Goal: Information Seeking & Learning: Learn about a topic

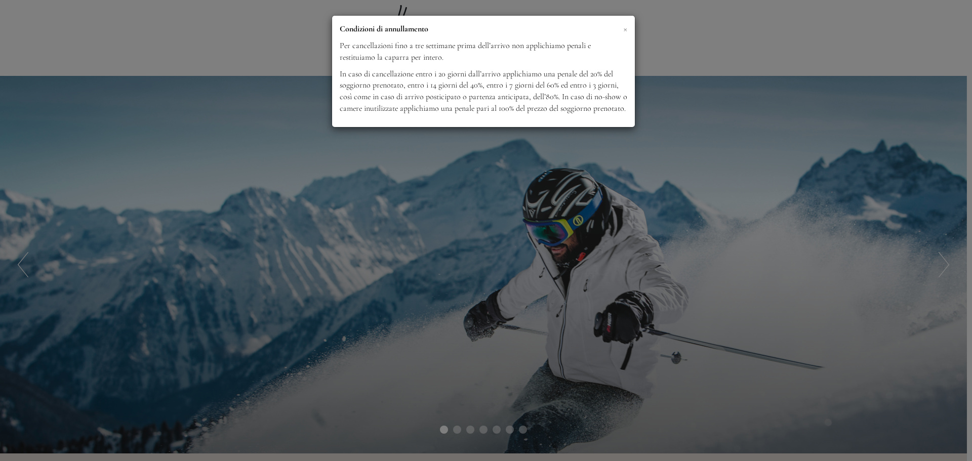
click at [626, 33] on span "×" at bounding box center [625, 28] width 4 height 13
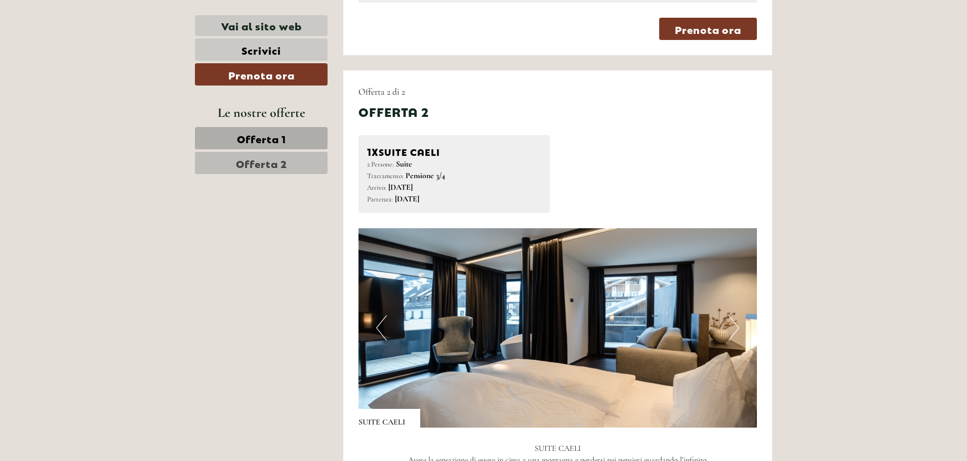
scroll to position [1215, 0]
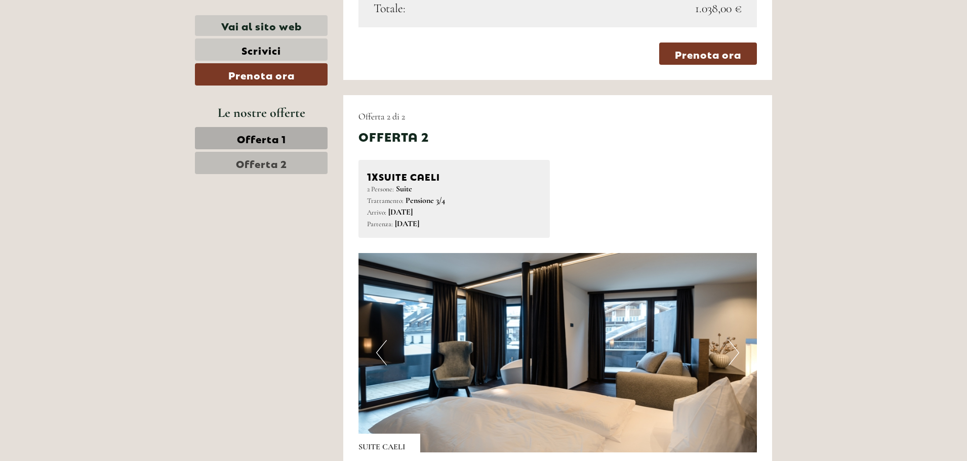
click at [730, 357] on button "Next" at bounding box center [734, 352] width 11 height 25
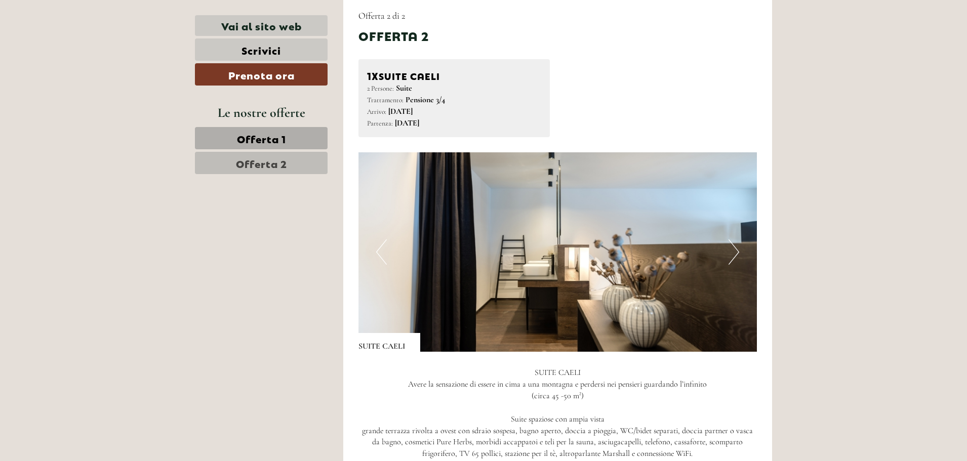
scroll to position [1317, 0]
click at [732, 249] on button "Next" at bounding box center [734, 251] width 11 height 25
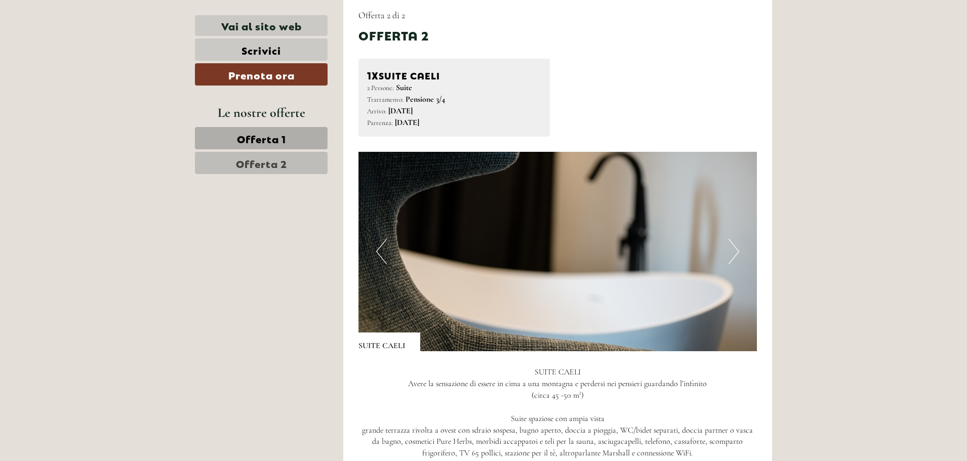
click at [732, 249] on button "Next" at bounding box center [734, 251] width 11 height 25
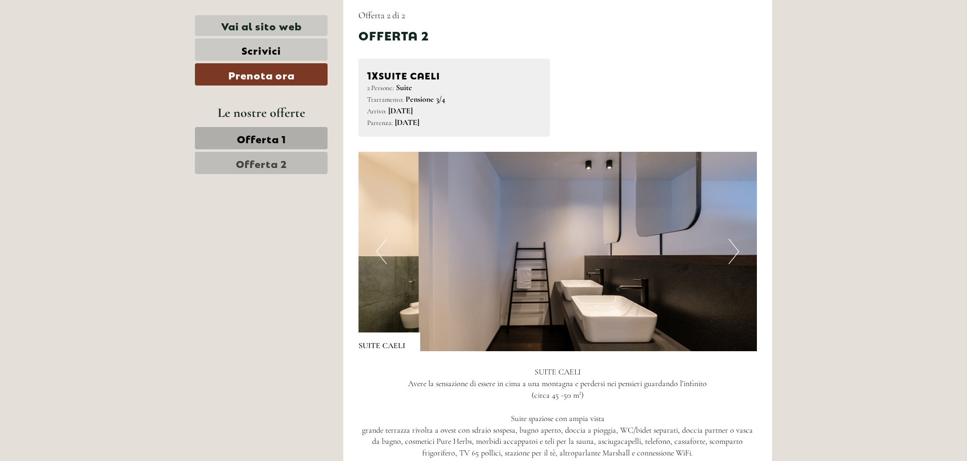
click at [732, 249] on button "Next" at bounding box center [734, 251] width 11 height 25
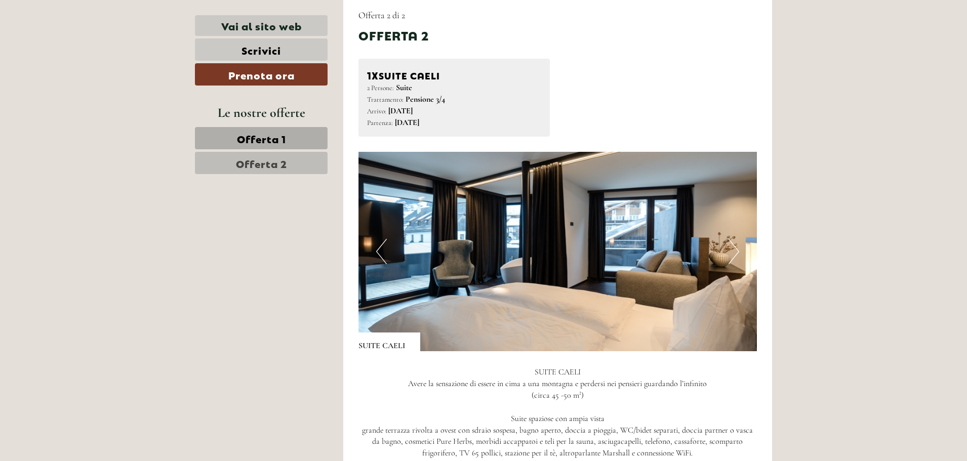
click at [732, 249] on button "Next" at bounding box center [734, 251] width 11 height 25
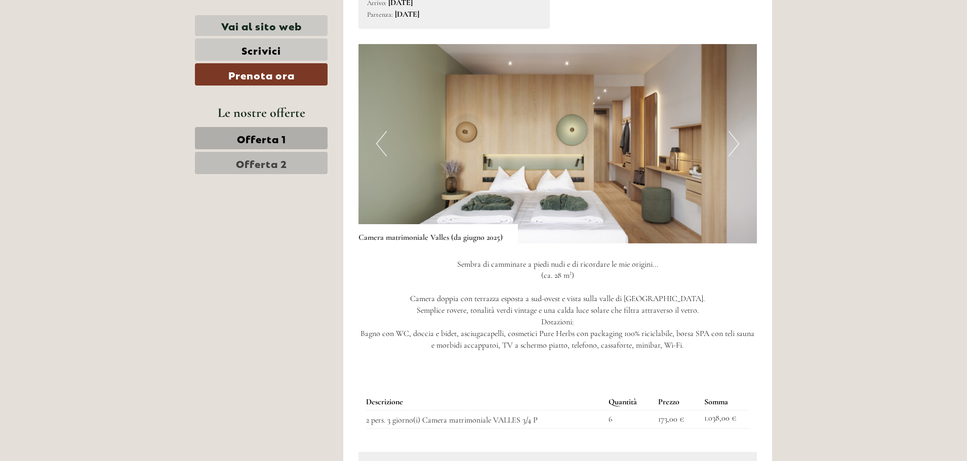
scroll to position [709, 0]
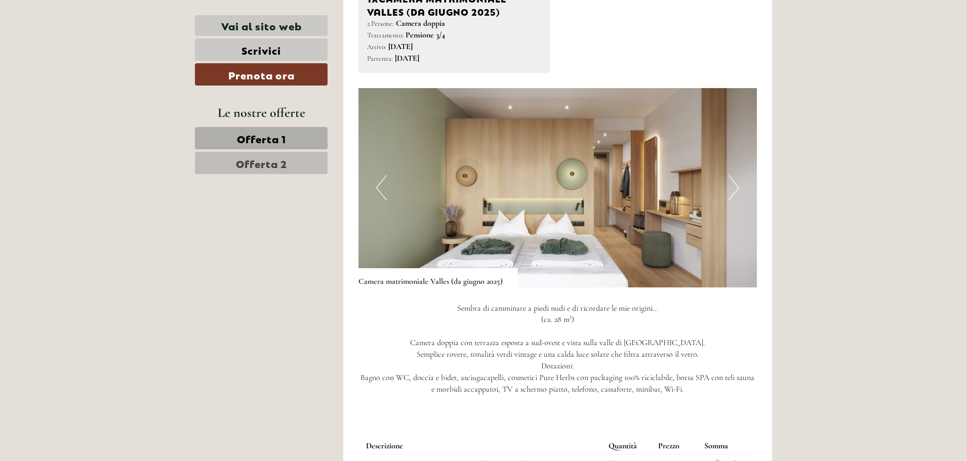
click at [731, 184] on button "Next" at bounding box center [734, 187] width 11 height 25
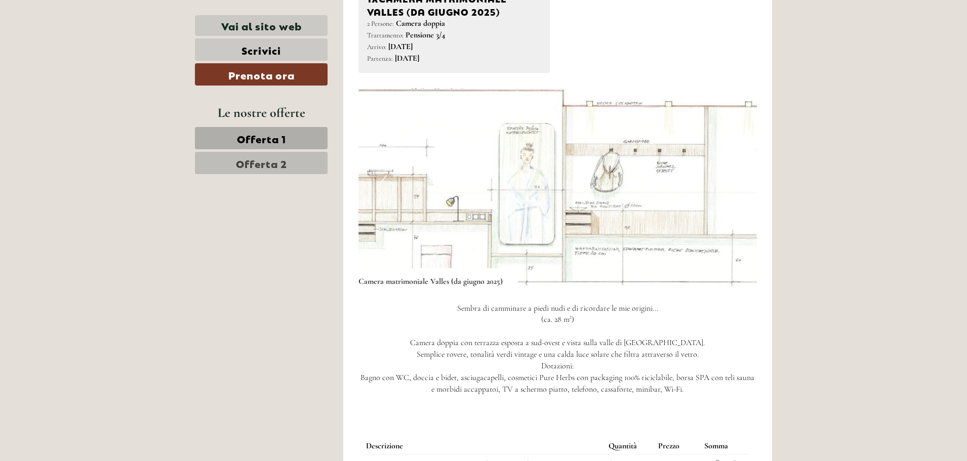
click at [731, 184] on button "Next" at bounding box center [734, 187] width 11 height 25
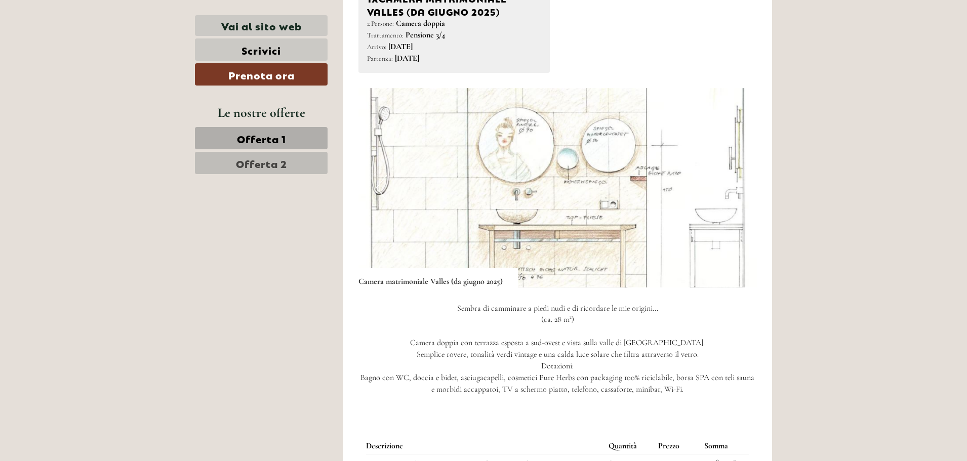
click at [731, 184] on button "Next" at bounding box center [734, 187] width 11 height 25
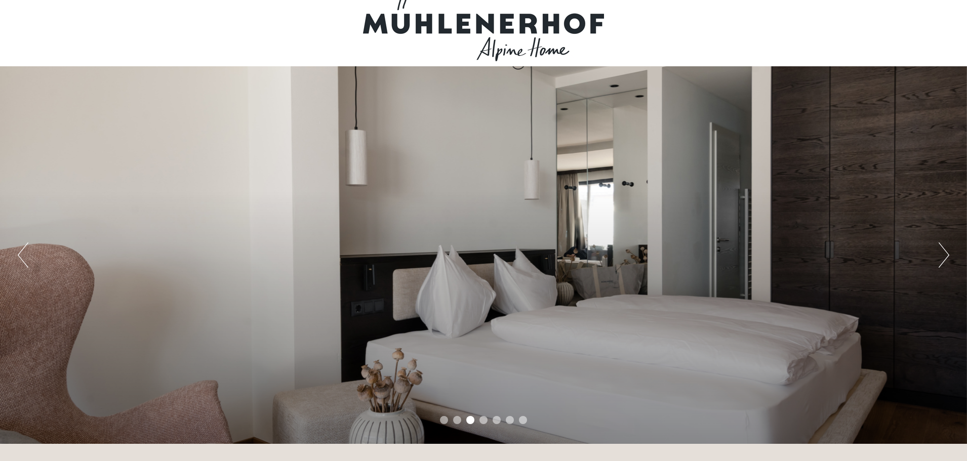
scroll to position [0, 0]
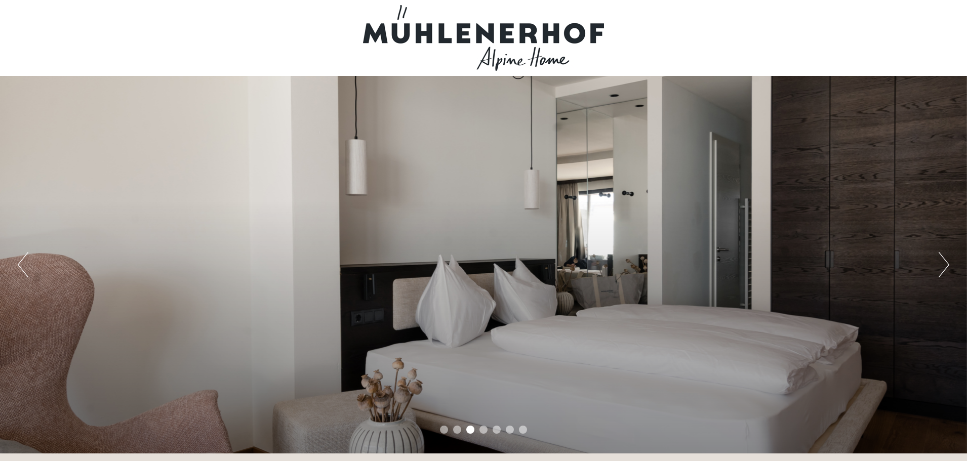
drag, startPoint x: 600, startPoint y: 31, endPoint x: 376, endPoint y: 29, distance: 223.3
click at [376, 29] on div at bounding box center [483, 38] width 567 height 66
drag, startPoint x: 356, startPoint y: 29, endPoint x: 572, endPoint y: 53, distance: 217.0
click at [572, 53] on div at bounding box center [483, 38] width 567 height 66
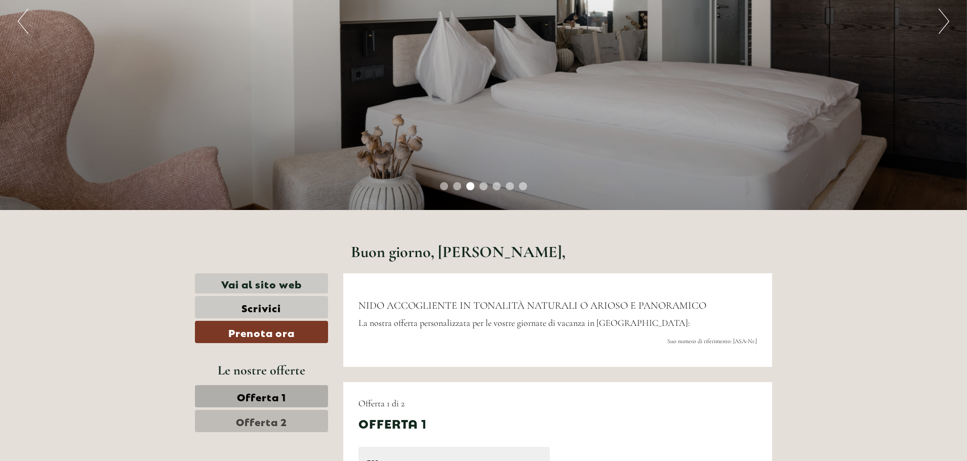
scroll to position [405, 0]
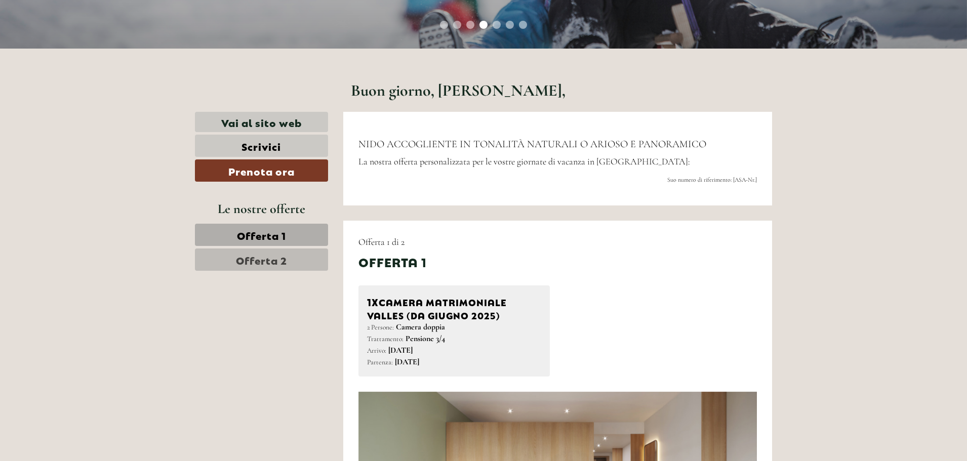
drag, startPoint x: 494, startPoint y: 278, endPoint x: 699, endPoint y: 325, distance: 210.4
click at [699, 325] on div "1x Camera matrimoniale [PERSON_NAME] (da [DATE]) 2 Persone: Camera doppia Tratt…" at bounding box center [558, 331] width 414 height 91
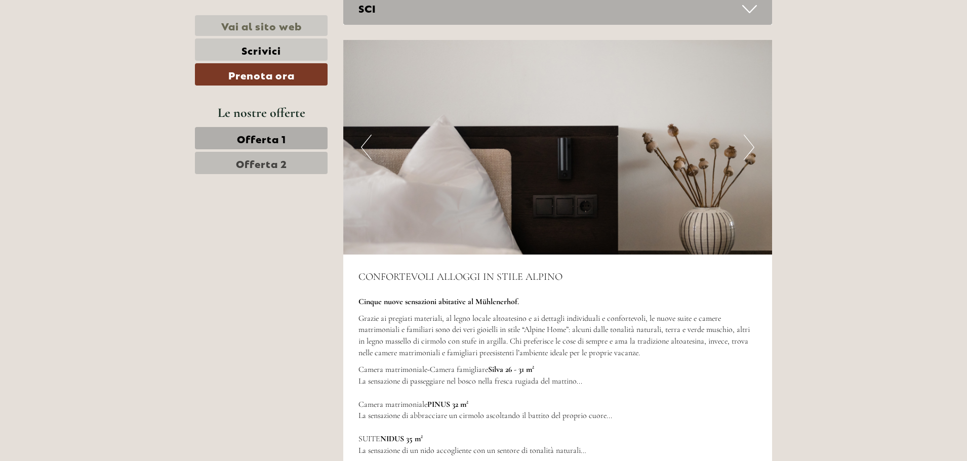
scroll to position [2228, 0]
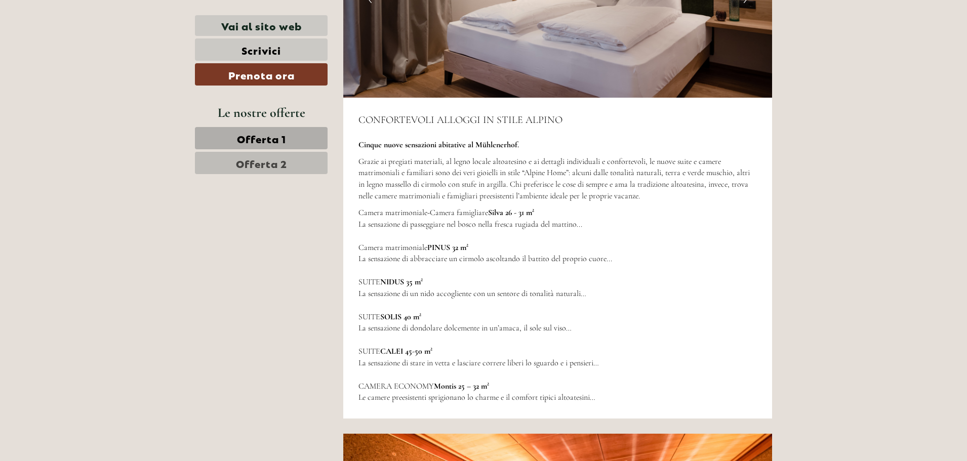
drag, startPoint x: 597, startPoint y: 228, endPoint x: 292, endPoint y: 166, distance: 311.1
click at [378, 183] on p "Grazie ai pregiati materiali, al legno locale altoatesino e ai dettagli individ…" at bounding box center [558, 179] width 399 height 46
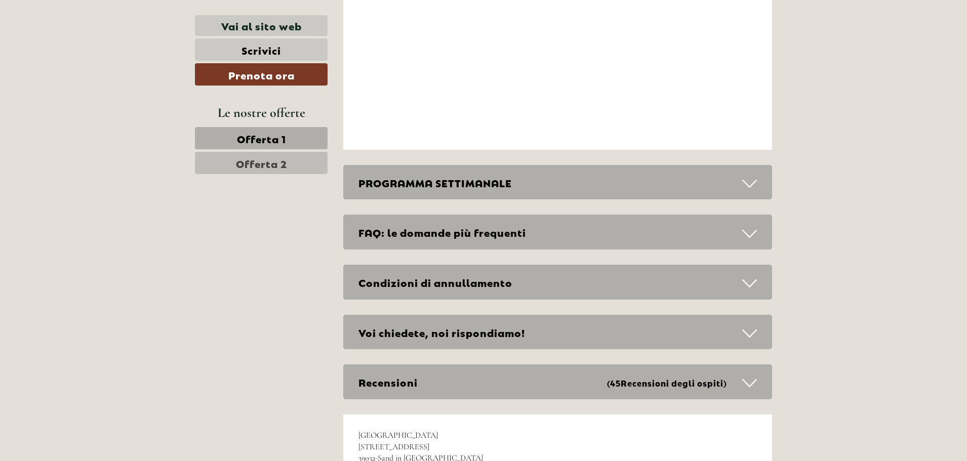
scroll to position [3595, 0]
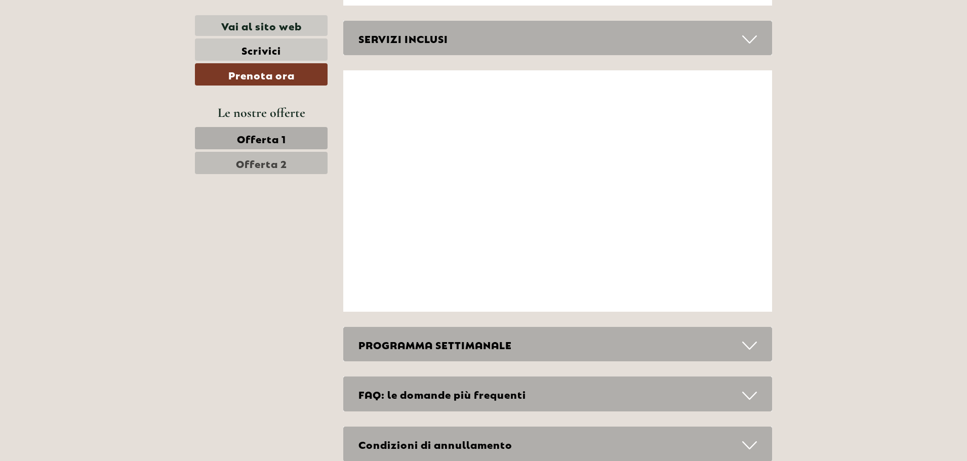
click at [419, 38] on div "SERVIZI INCLUSI" at bounding box center [557, 38] width 429 height 35
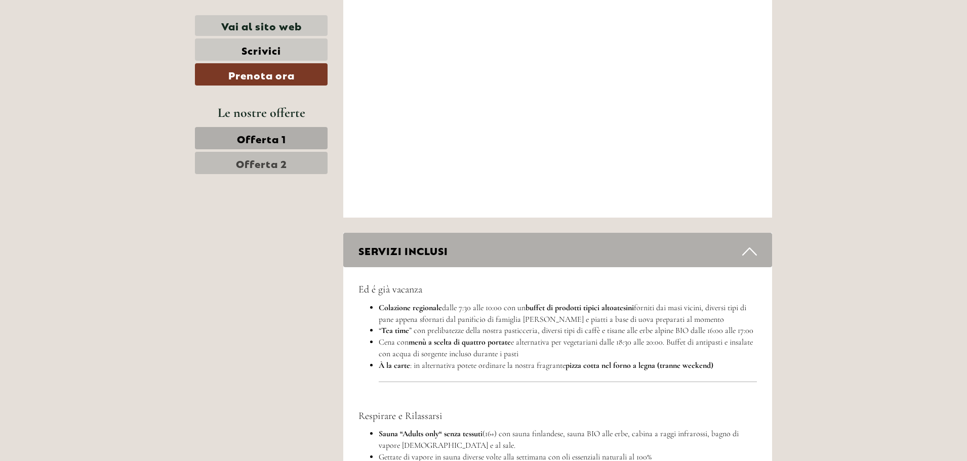
scroll to position [3545, 0]
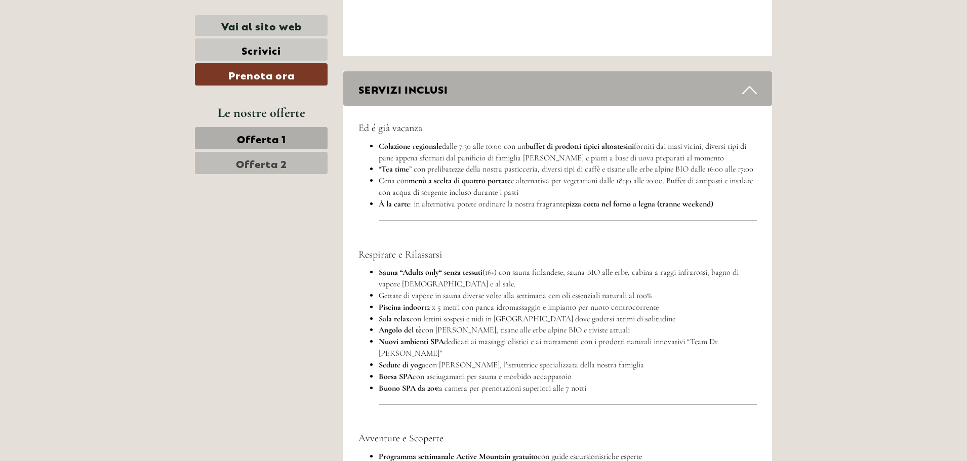
drag, startPoint x: 529, startPoint y: 241, endPoint x: 497, endPoint y: 239, distance: 31.9
click at [497, 239] on p at bounding box center [568, 237] width 379 height 12
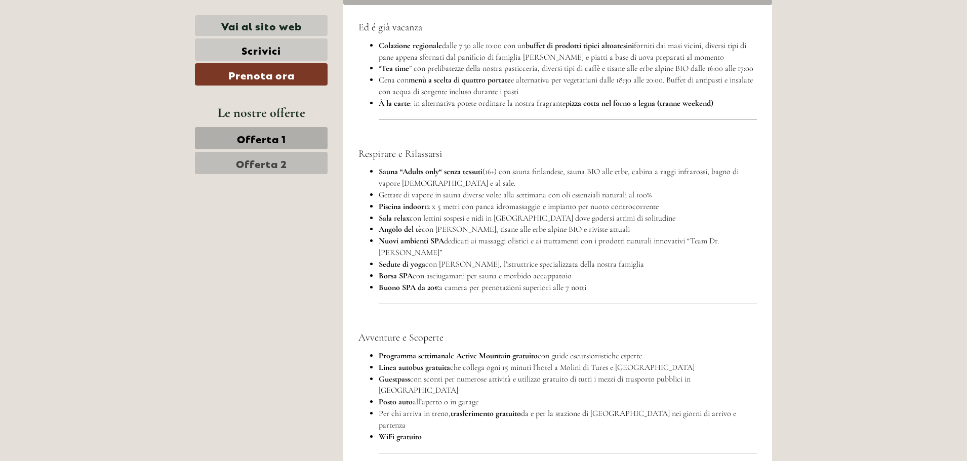
scroll to position [3646, 0]
drag, startPoint x: 454, startPoint y: 156, endPoint x: 403, endPoint y: 292, distance: 144.6
click at [398, 294] on li "Buono SPA da 20€ a camera per prenotazioni superiori alle 7 notti" at bounding box center [568, 304] width 379 height 44
